Goal: Use online tool/utility: Use online tool/utility

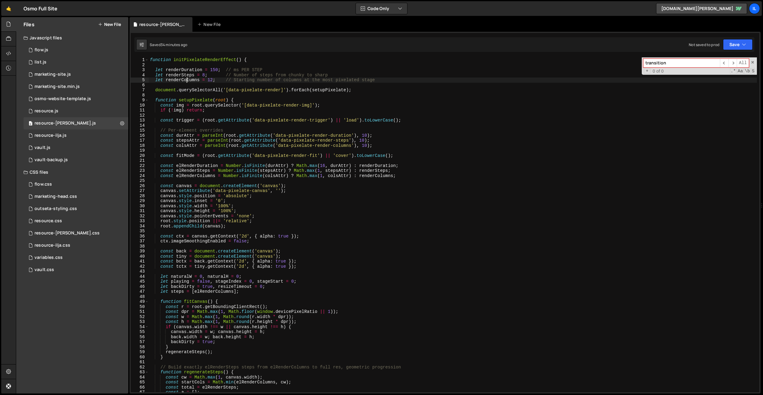
click at [188, 80] on div "function initPixelateRenderEffect ( ) { let renderDuration = 150 ; // ms PER ST…" at bounding box center [453, 229] width 608 height 345
click at [185, 73] on div "function initPixelateRenderEffect ( ) { let renderDuration = 150 ; // ms PER ST…" at bounding box center [453, 229] width 608 height 345
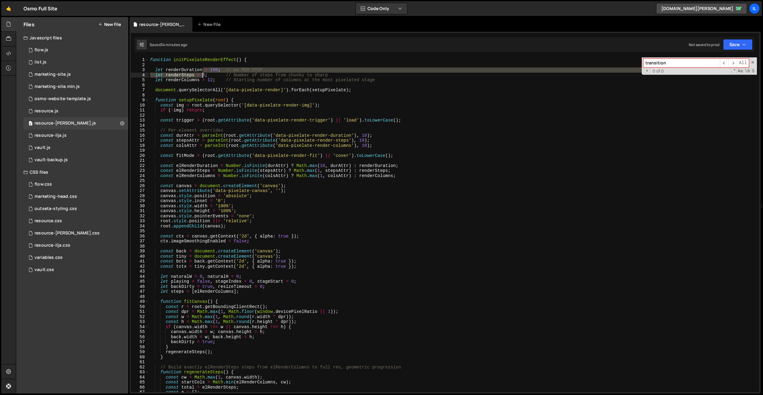
click at [203, 73] on div "function initPixelateRenderEffect ( ) { let renderDuration = 150 ; // ms PER ST…" at bounding box center [453, 229] width 608 height 345
click at [221, 69] on div "function initPixelateRenderEffect ( ) { let renderDuration = 150 ; // ms PER ST…" at bounding box center [453, 224] width 608 height 335
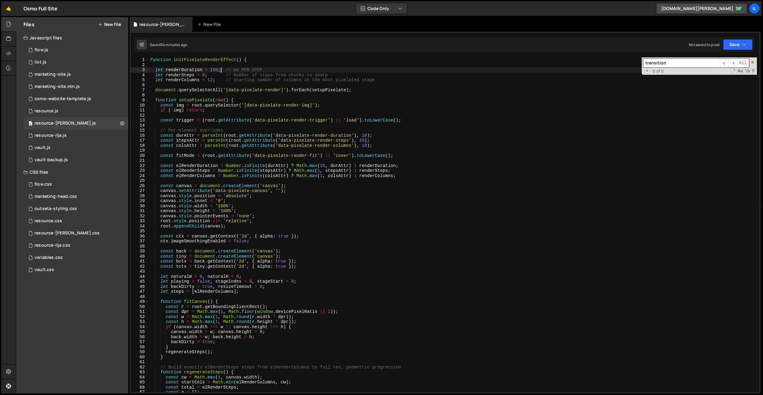
click at [215, 71] on div "function initPixelateRenderEffect ( ) { let renderDuration = 150 ; // ms PER ST…" at bounding box center [453, 229] width 608 height 345
click at [201, 76] on div "function initPixelateRenderEffect ( ) { let renderDuration = 500 ; // ms PER ST…" at bounding box center [453, 229] width 608 height 345
click at [226, 73] on div "function initPixelateRenderEffect ( ) { let renderDuration = 500 ; // ms PER ST…" at bounding box center [453, 229] width 608 height 345
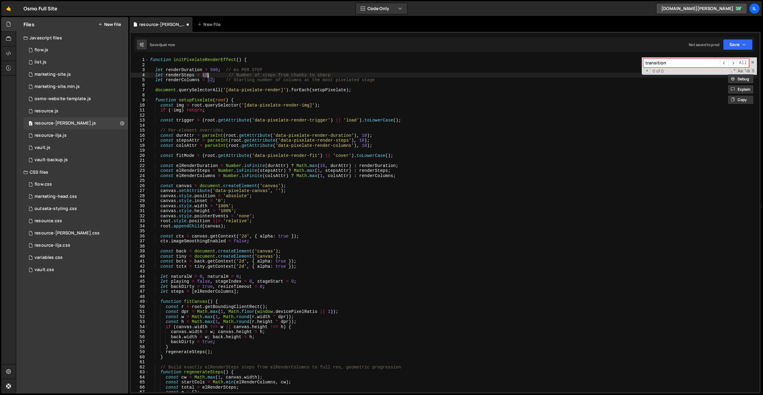
click at [219, 77] on div "function initPixelateRenderEffect ( ) { let renderDuration = 500 ; // ms PER ST…" at bounding box center [453, 229] width 608 height 345
click at [216, 72] on div "function initPixelateRenderEffect ( ) { let renderDuration = 500 ; // ms PER ST…" at bounding box center [453, 229] width 608 height 345
click at [199, 62] on div "function initPixelateRenderEffect ( ) { let renderDuration = 200 ; // ms PER ST…" at bounding box center [453, 229] width 608 height 345
click at [205, 74] on div "function initPixelateRenderEffect ( ) { let renderDuration = 200 ; // ms PER ST…" at bounding box center [453, 229] width 608 height 345
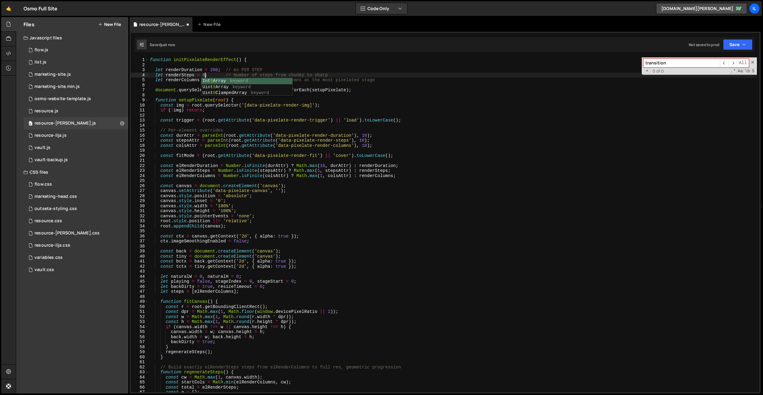
scroll to position [0, 4]
click at [210, 71] on div "function initPixelateRenderEffect ( ) { let renderDuration = 200 ; // ms PER ST…" at bounding box center [453, 229] width 608 height 345
click at [268, 91] on div "function initPixelateRenderEffect ( ) { let renderDuration = 150 ; // ms PER ST…" at bounding box center [453, 229] width 608 height 345
type textarea "document.querySelectorAll('[data-pixelate-render]').forEach(setupPixelate);"
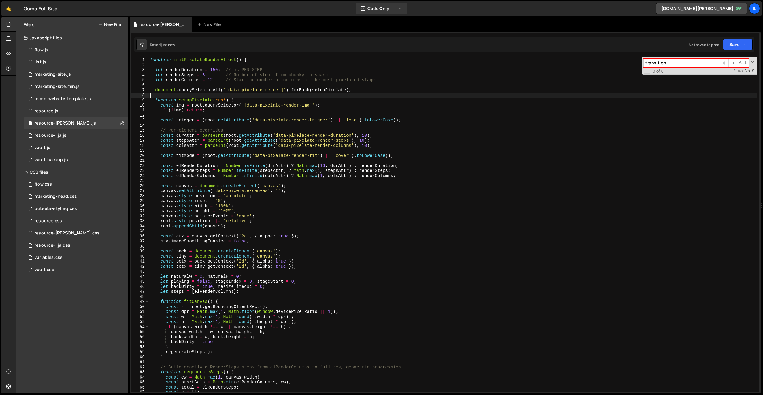
drag, startPoint x: 226, startPoint y: 97, endPoint x: 204, endPoint y: 85, distance: 25.1
click at [226, 97] on div "function initPixelateRenderEffect ( ) { let renderDuration = 150 ; // ms PER ST…" at bounding box center [453, 229] width 608 height 345
click at [203, 80] on div "function initPixelateRenderEffect ( ) { let renderDuration = 150 ; // ms PER ST…" at bounding box center [453, 229] width 608 height 345
drag, startPoint x: 209, startPoint y: 80, endPoint x: 234, endPoint y: 119, distance: 46.8
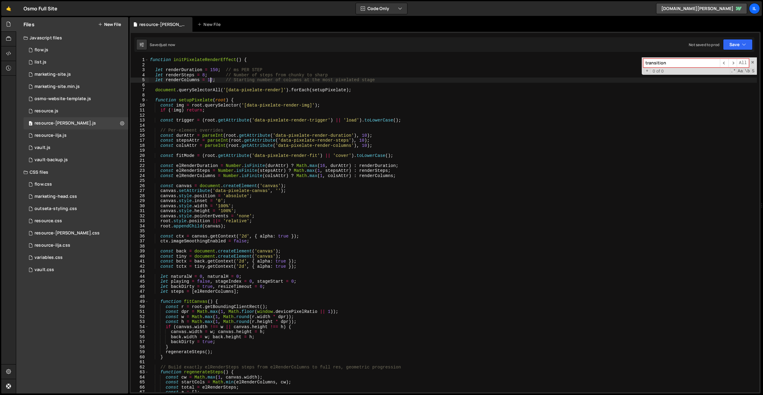
click at [210, 80] on div "function initPixelateRenderEffect ( ) { let renderDuration = 150 ; // ms PER ST…" at bounding box center [453, 229] width 608 height 345
click at [216, 72] on div "function initPixelateRenderEffect ( ) { let renderDuration = 150 ; // ms PER ST…" at bounding box center [453, 229] width 608 height 345
type textarea "let renderDuration = 200; // ms PER STEP"
